Goal: Contribute content: Add original content to the website for others to see

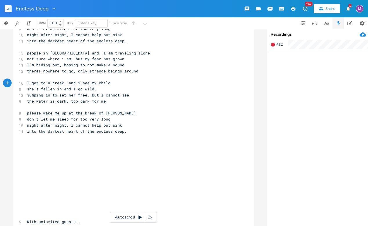
scroll to position [187, 0]
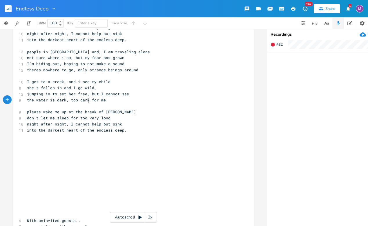
click at [86, 100] on span "the water is dark, too dark for me" at bounding box center [66, 99] width 79 height 5
type textarea "too [PERSON_NAME]"
click at [74, 66] on span "I'm hiding out, hoping to not make a sound" at bounding box center [75, 63] width 97 height 5
type textarea "trying"
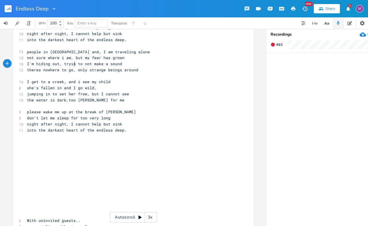
scroll to position [0, 10]
click at [135, 69] on pre "theres nowhere to go, only strange beings around" at bounding box center [130, 70] width 209 height 6
type textarea "ju"
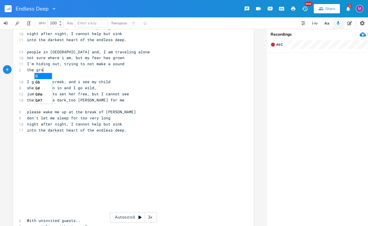
type textarea "the gron"
type textarea "und turns to mud,"
click at [45, 53] on span "people in [GEOGRAPHIC_DATA] and, I am traveling alone" at bounding box center [88, 51] width 123 height 5
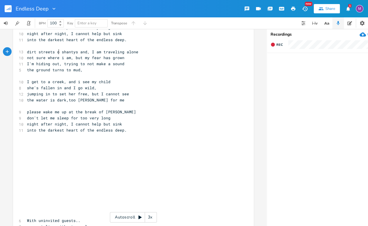
type textarea "dirt streets of"
click at [82, 71] on pre "the ground turns to mud," at bounding box center [130, 70] width 209 height 6
click at [119, 64] on span "I'm hiding out, trying to not make a sound" at bounding box center [75, 63] width 97 height 5
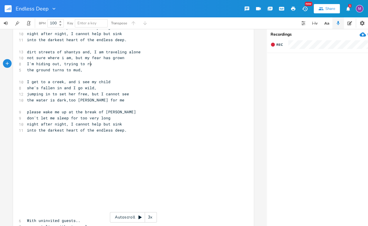
type textarea "run"
click at [56, 65] on span "I'm hiding out, trying to run" at bounding box center [60, 63] width 67 height 5
type textarea "want to get away,"
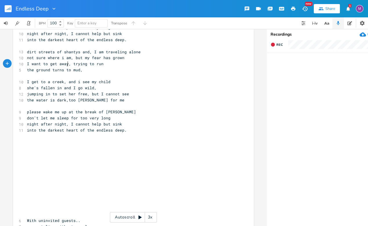
scroll to position [0, 31]
click at [84, 65] on span "I want to get away, trying to run" at bounding box center [65, 63] width 77 height 5
type textarea "not able"
click at [83, 70] on pre "the ground turns to mud," at bounding box center [130, 70] width 209 height 6
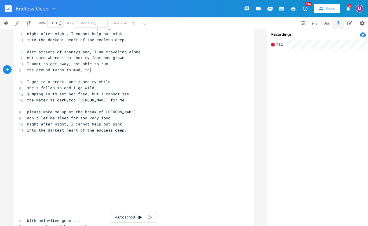
type textarea "in th"
type textarea "be"
type textarea "in a"
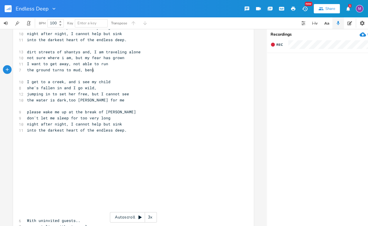
type textarea "benie"
type textarea "eath the su"
type textarea "... sun"
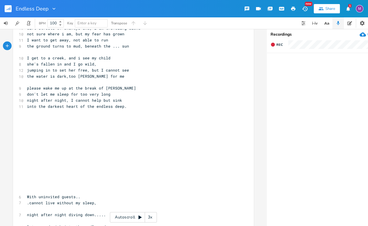
scroll to position [213, 0]
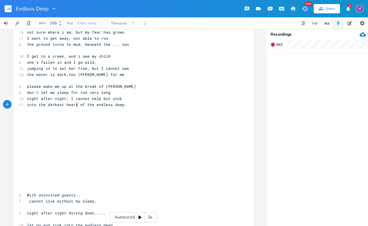
click at [76, 105] on span "into the darkest heart of the endless deep." at bounding box center [77, 104] width 100 height 5
type textarea "(dreams)"
click at [102, 106] on span "into the darkest heart (dreams) of the endless deep." at bounding box center [87, 104] width 121 height 5
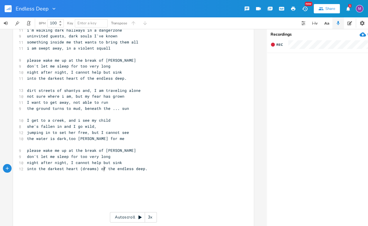
scroll to position [149, 0]
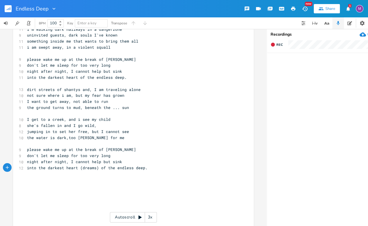
click at [117, 109] on span "the ground turns to mud, beneath the ... sun" at bounding box center [78, 107] width 102 height 5
type textarea "beating"
click at [61, 122] on pre "I get to a creek, and i see my child" at bounding box center [130, 120] width 209 height 6
type textarea "river"
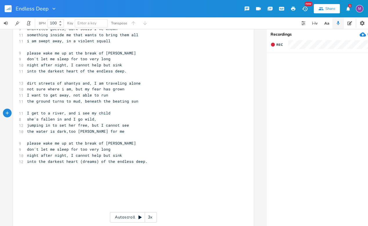
scroll to position [155, 0]
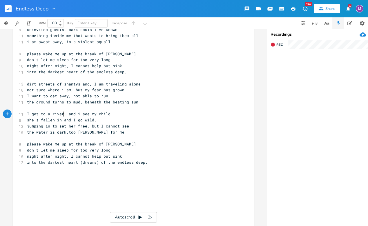
click at [66, 131] on span "the water is dark,too [PERSON_NAME] for me" at bounding box center [75, 132] width 97 height 5
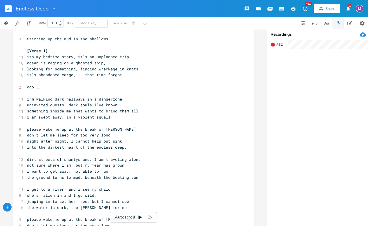
scroll to position [79, 0]
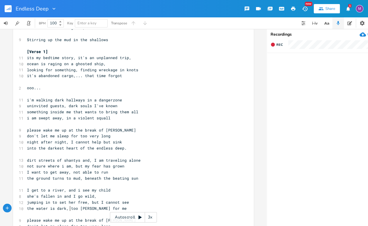
click at [91, 58] on span "its my bedtime story, it's an unplanned trip," at bounding box center [79, 57] width 104 height 5
type textarea "another"
click at [122, 143] on pre "night after night, I cannot help but sink" at bounding box center [130, 142] width 209 height 6
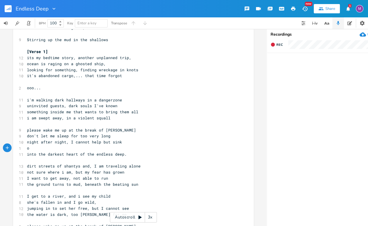
type textarea "oh"
type textarea "oo...ooo"
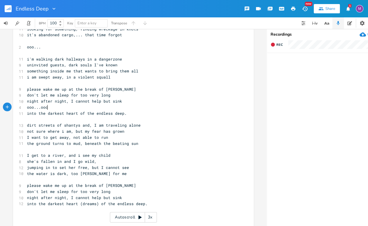
scroll to position [122, 0]
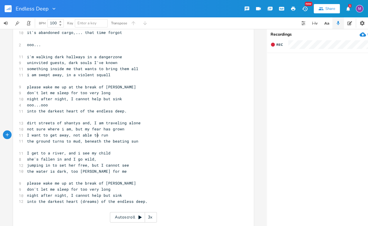
click at [95, 136] on span "I want to get away, not able to run" at bounding box center [67, 134] width 81 height 5
type textarea "somethings holdinme back form"
type textarea "but I m"
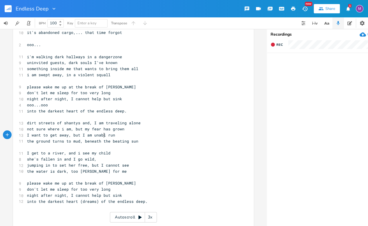
type textarea "am unable"
click at [32, 141] on span "the ground turns to mud, beneath the beating sun" at bounding box center [82, 141] width 111 height 5
type textarea "qhil"
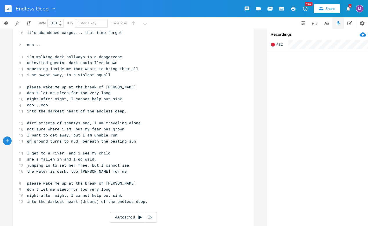
type textarea "qhi"
type textarea "while"
type textarea "ooo...ooo"
drag, startPoint x: 49, startPoint y: 106, endPoint x: 24, endPoint y: 106, distance: 25.2
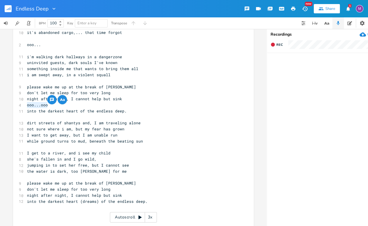
click at [26, 106] on pre "ooo...ooo" at bounding box center [130, 105] width 209 height 6
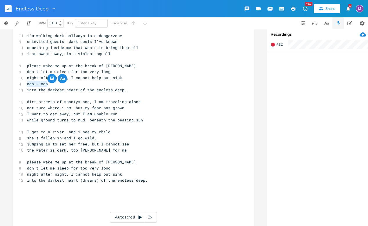
scroll to position [159, 0]
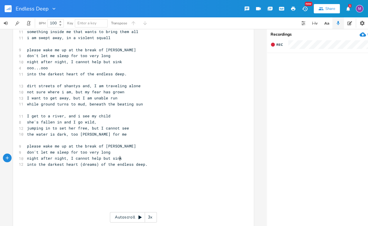
click at [119, 158] on pre "night after night, I cannot help but sink" at bounding box center [130, 158] width 209 height 6
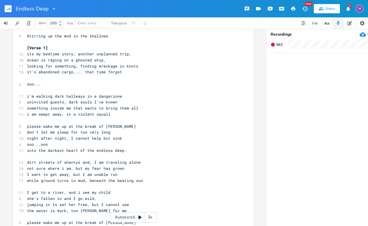
scroll to position [82, 0]
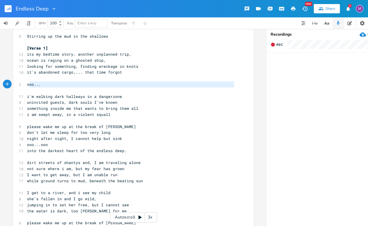
type textarea "ooo..."
drag, startPoint x: 39, startPoint y: 89, endPoint x: 25, endPoint y: 83, distance: 16.2
click at [26, 83] on div "​ [DATE] ​ 20 Uninvited Guests (dream - at night people showing up, strange and…" at bounding box center [130, 178] width 209 height 434
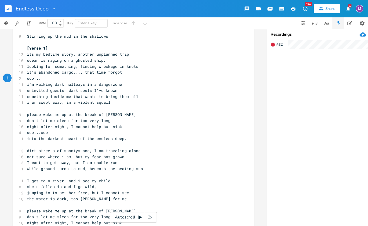
click at [41, 78] on pre "ooo..." at bounding box center [130, 78] width 209 height 6
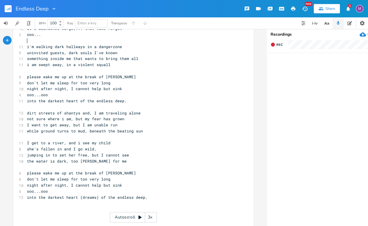
scroll to position [128, 0]
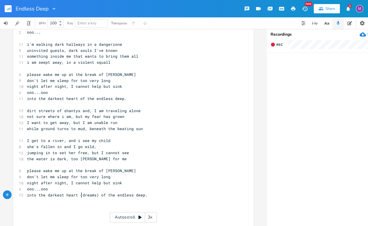
click at [79, 198] on pre "into the darkest heart (dreams) of the endless deep." at bounding box center [130, 195] width 209 height 6
click at [79, 196] on span "into the darkest dreams) of the endless deep." at bounding box center [79, 195] width 104 height 5
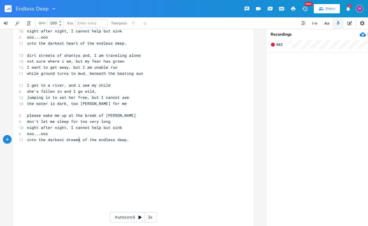
scroll to position [183, 0]
click at [129, 142] on pre "into the darkest dreams of the endless deep." at bounding box center [130, 140] width 209 height 6
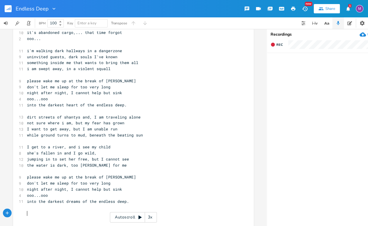
scroll to position [121, 0]
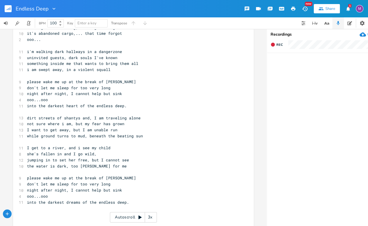
click at [75, 107] on span "into the darkest heart of the endless deep." at bounding box center [77, 105] width 100 height 5
type textarea "dream"
